Goal: Information Seeking & Learning: Learn about a topic

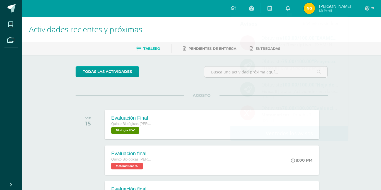
click at [88, 96] on div "AGOSTO VIE 15 Evaluación Final Quinto Biológicas Bach. C.C.L.L. en Ciencias Bio…" at bounding box center [202, 118] width 252 height 45
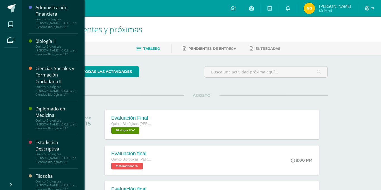
click at [52, 81] on div "Ciencias Sociales y Formación Ciudadana II" at bounding box center [56, 75] width 42 height 19
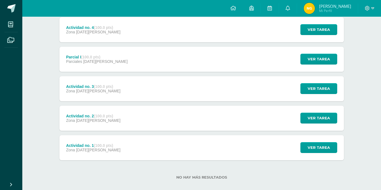
scroll to position [142, 0]
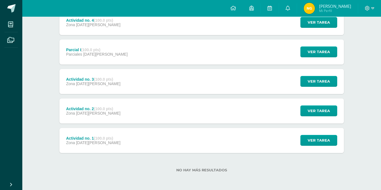
click at [86, 152] on div "Actividad no. 1 (100.0 pts) Zona 03 de Junio" at bounding box center [93, 140] width 68 height 25
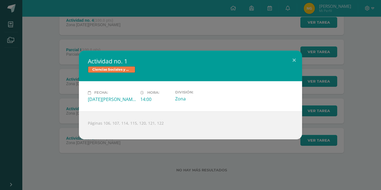
click at [85, 149] on div "Actividad no. 1 Ciencias Sociales y Formación Ciudadana II Fecha: Martes 03 de …" at bounding box center [190, 95] width 381 height 190
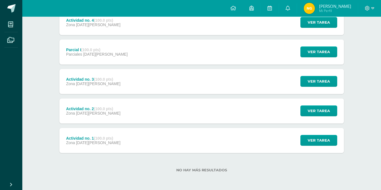
click at [89, 116] on div "Actividad no. 2 (100.0 pts) Zona 11 de Junio" at bounding box center [93, 111] width 68 height 25
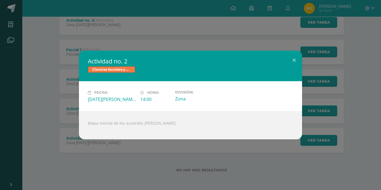
click at [88, 151] on div "Actividad no. 2 Ciencias Sociales y Formación Ciudadana II Fecha: Miércoles 11 …" at bounding box center [190, 95] width 381 height 190
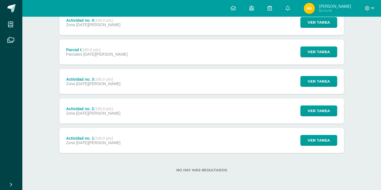
click at [97, 92] on div "Actividad no. 3 (100.0 pts) Zona 17 de Junio" at bounding box center [93, 81] width 68 height 25
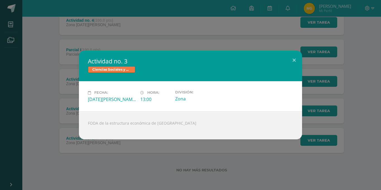
click at [89, 153] on div "Actividad no. 3 Ciencias Sociales y Formación Ciudadana II Fecha: Martes 17 de …" at bounding box center [190, 95] width 381 height 190
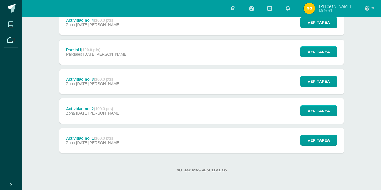
click at [91, 60] on div "Parcial I (100.0 pts) Parciales 20 de Junio" at bounding box center [96, 52] width 75 height 25
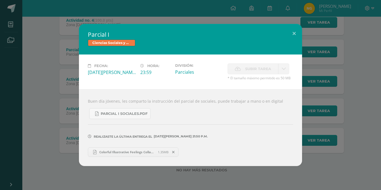
click at [54, 96] on div "Parcial I Ciencias Sociales y Formación Ciudadana II Fecha: Viernes 20 de Junio…" at bounding box center [190, 95] width 376 height 142
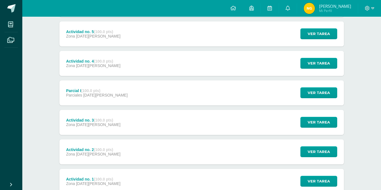
scroll to position [99, 0]
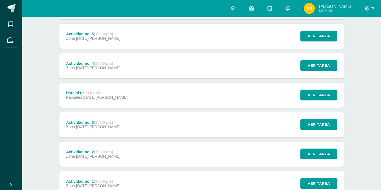
click at [89, 71] on div "Actividad no. 4 (100.0 pts) Zona 04 de Julio" at bounding box center [93, 65] width 68 height 25
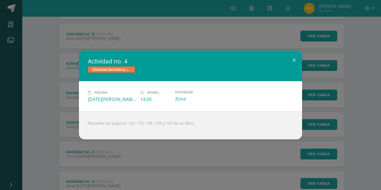
click at [45, 94] on div "Actividad no. 4 Ciencias Sociales y Formación Ciudadana II Fecha: Viernes 04 de…" at bounding box center [190, 95] width 376 height 89
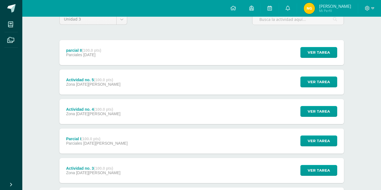
scroll to position [49, 0]
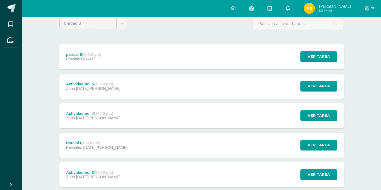
click at [98, 82] on strong "(100.0 pts)" at bounding box center [103, 84] width 19 height 4
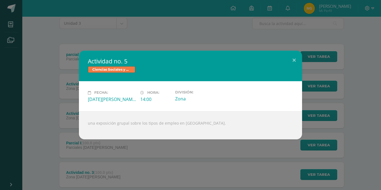
click at [58, 93] on div "Actividad no. 5 Ciencias Sociales y Formación Ciudadana II Fecha: Miércoles 09 …" at bounding box center [190, 95] width 376 height 89
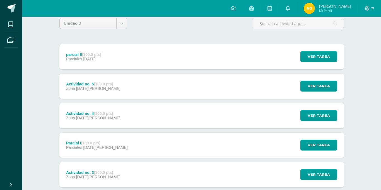
click at [77, 45] on div "parcial II (100.0 pts) Parciales 18 de Julio" at bounding box center [83, 56] width 49 height 25
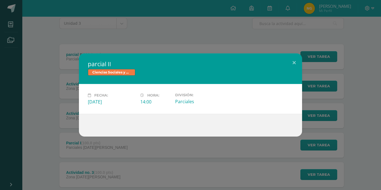
click at [57, 102] on div "parcial II Ciencias Sociales y Formación Ciudadana II Fecha: Viernes 18 de Juli…" at bounding box center [190, 95] width 376 height 83
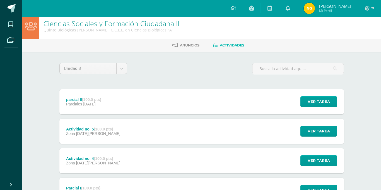
scroll to position [3, 0]
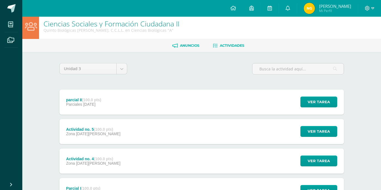
click at [193, 46] on span "Anuncios" at bounding box center [190, 45] width 20 height 4
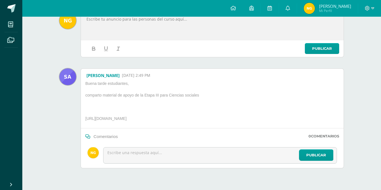
scroll to position [75, 0]
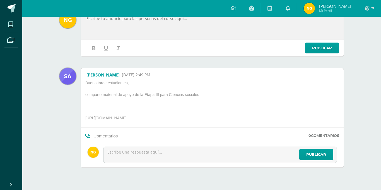
drag, startPoint x: 85, startPoint y: 118, endPoint x: 277, endPoint y: 123, distance: 191.9
click at [211, 123] on p "[URL][DOMAIN_NAME]" at bounding box center [147, 119] width 128 height 7
